Goal: Check status: Check status

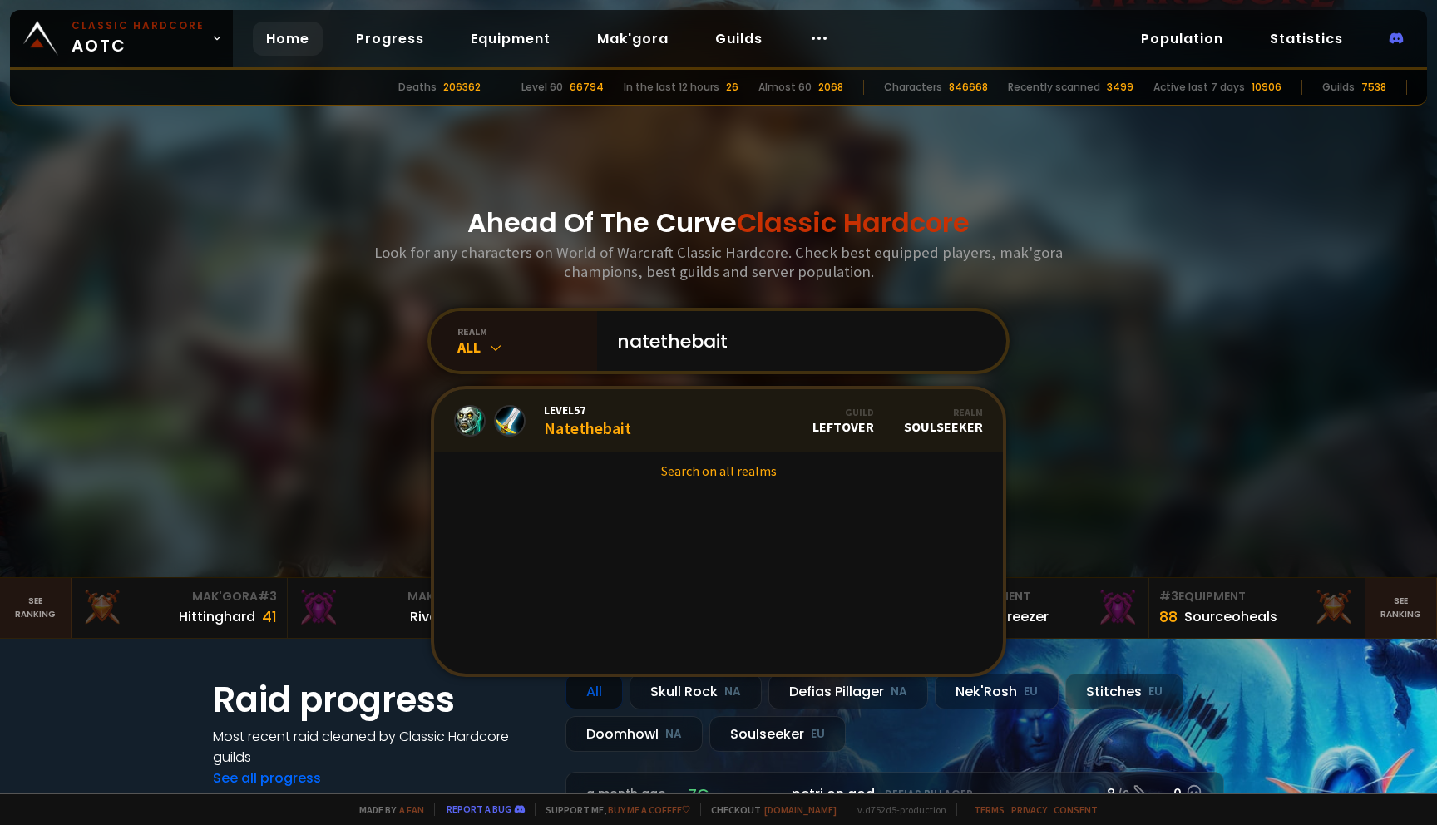
type input "natethebait"
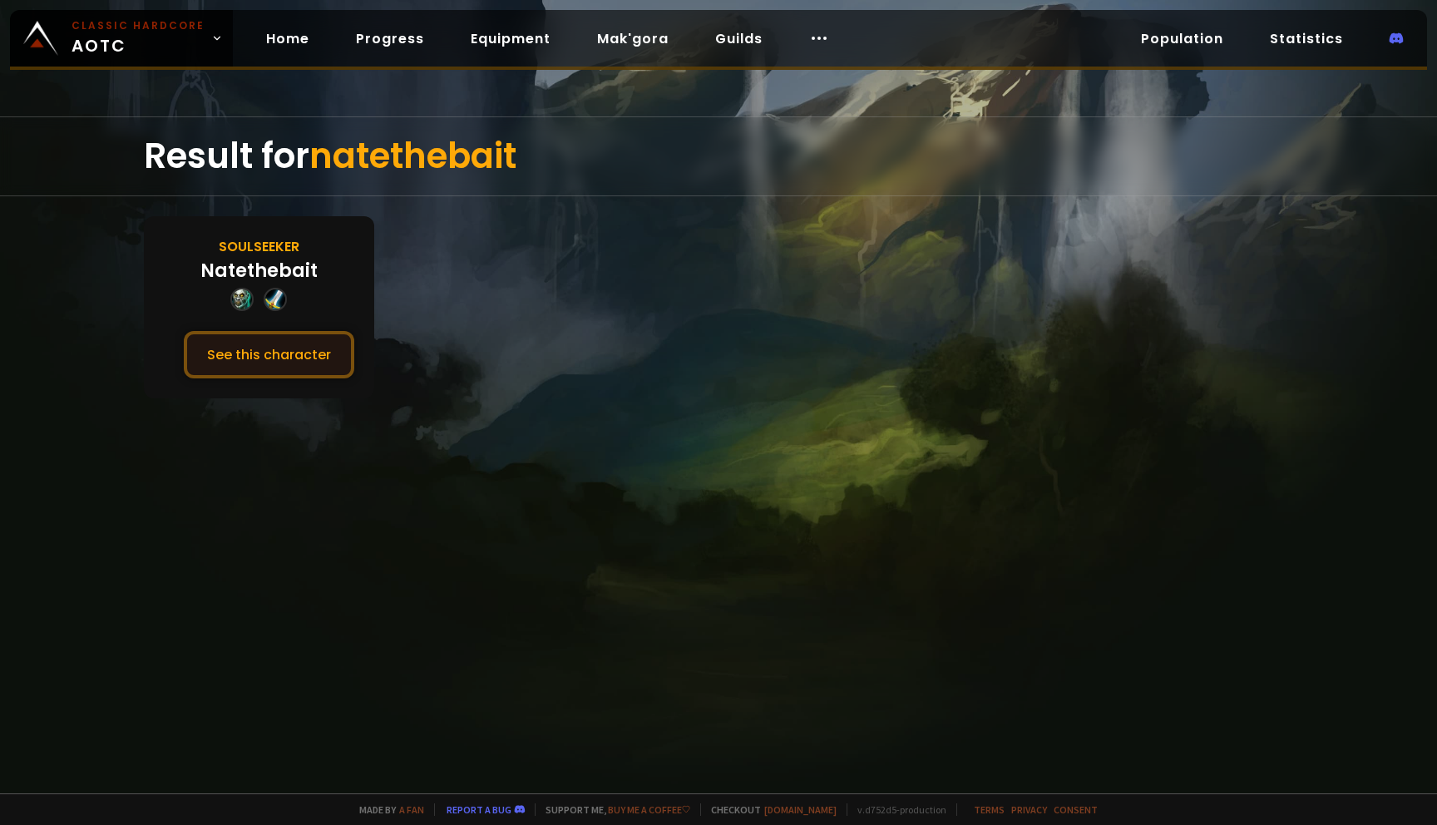
click at [289, 346] on button "See this character" at bounding box center [269, 354] width 170 height 47
